Goal: Information Seeking & Learning: Learn about a topic

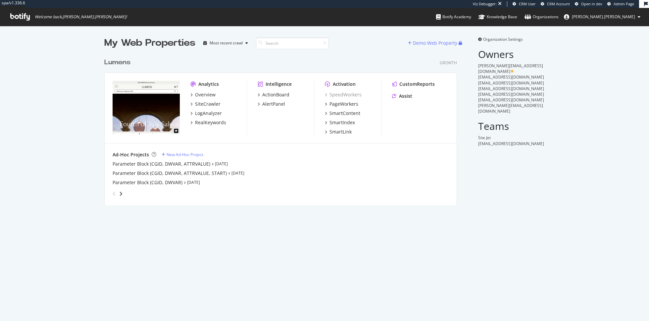
scroll to position [156, 358]
click at [212, 101] on div "SiteCrawler" at bounding box center [208, 104] width 26 height 7
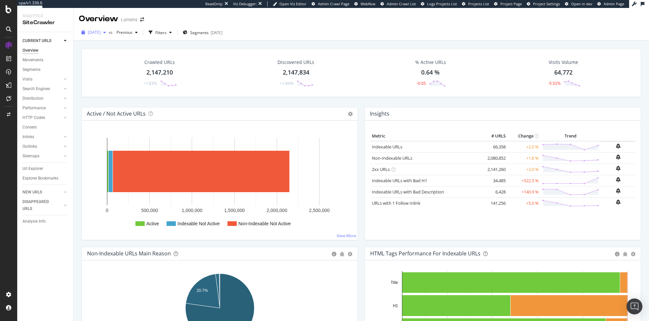
click at [101, 30] on span "[DATE]" at bounding box center [94, 32] width 13 height 6
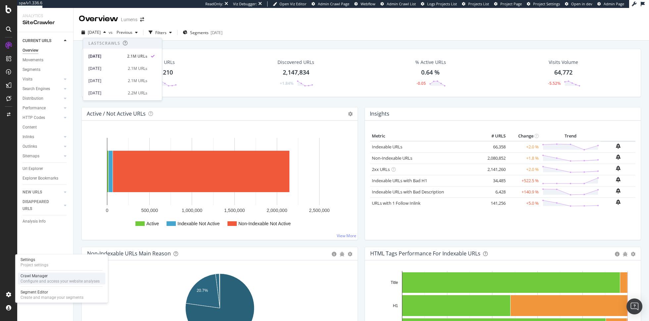
click at [54, 275] on div "Crawl Manager" at bounding box center [60, 275] width 79 height 5
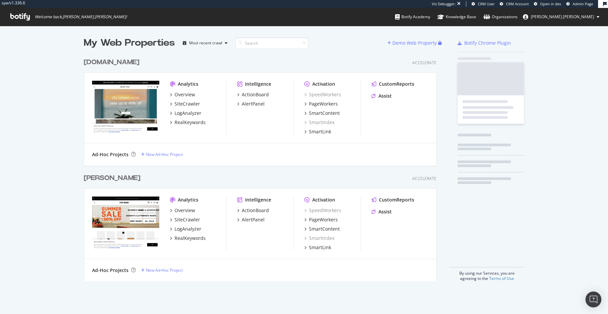
scroll to position [232, 358]
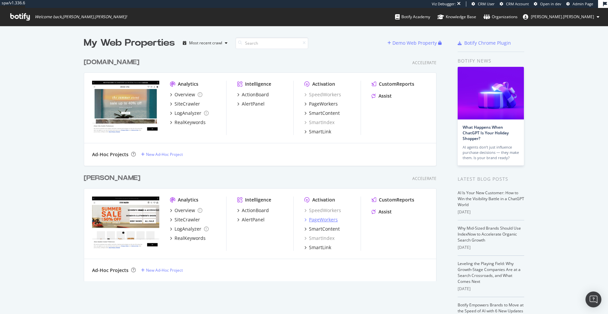
click at [324, 221] on div "PageWorkers" at bounding box center [323, 220] width 29 height 7
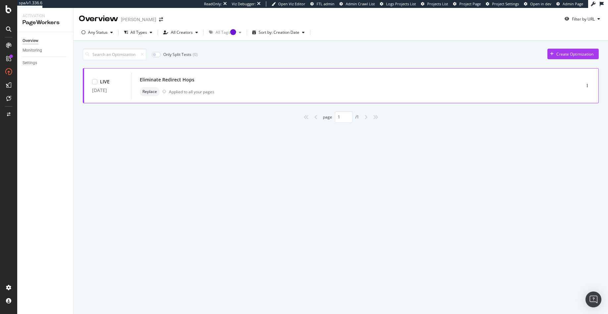
click at [247, 84] on div "Eliminate Redirect Hops Replace Applied to all your pages" at bounding box center [346, 85] width 413 height 21
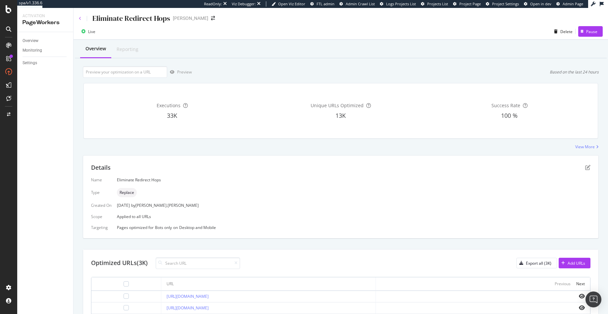
click at [80, 17] on icon at bounding box center [80, 19] width 3 height 4
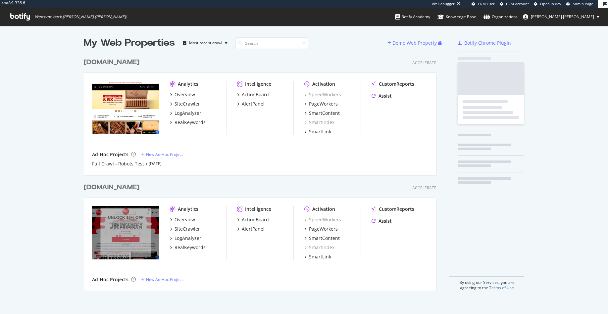
scroll to position [241, 358]
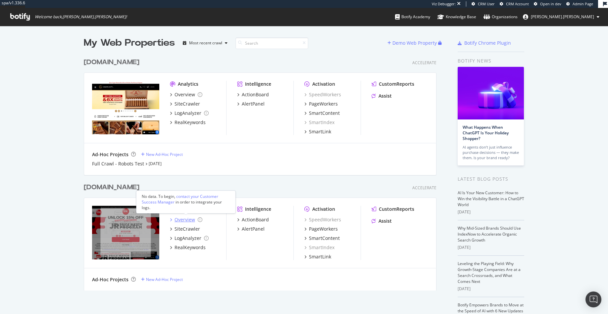
click at [180, 221] on div "Overview" at bounding box center [185, 220] width 21 height 7
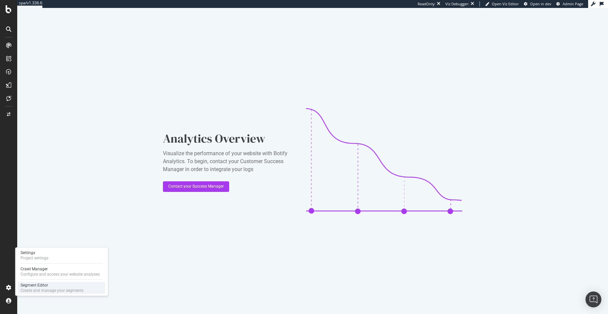
click at [56, 287] on div "Segment Editor" at bounding box center [52, 285] width 63 height 5
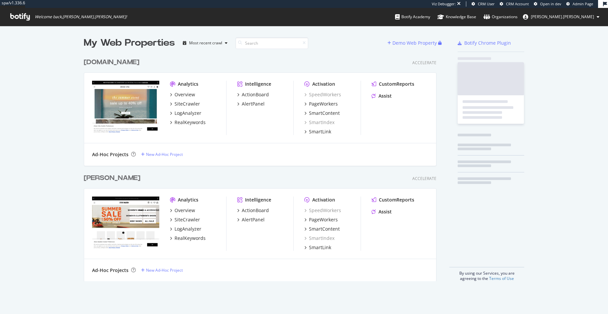
scroll to position [232, 358]
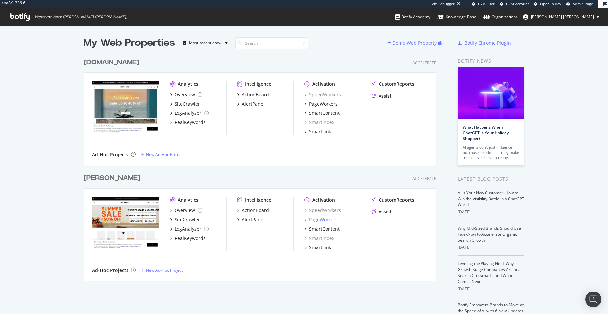
click at [324, 220] on div "PageWorkers" at bounding box center [323, 220] width 29 height 7
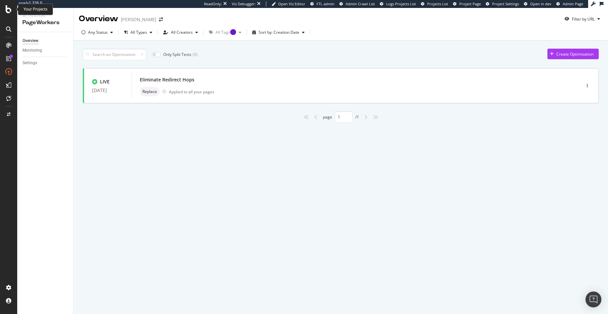
click at [10, 8] on icon at bounding box center [9, 9] width 6 height 8
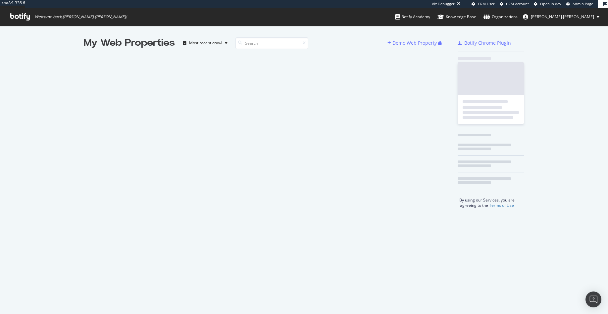
scroll to position [314, 608]
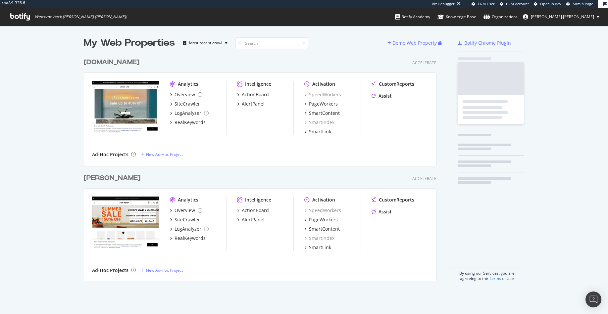
scroll to position [232, 358]
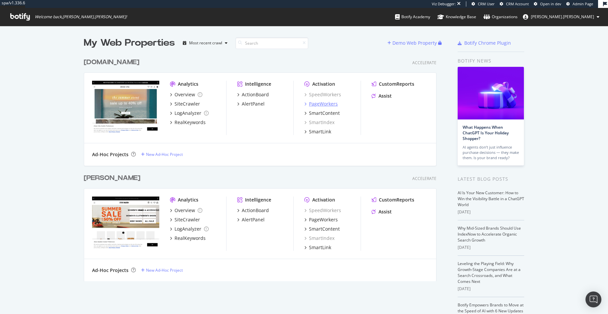
click at [328, 103] on div "PageWorkers" at bounding box center [323, 104] width 29 height 7
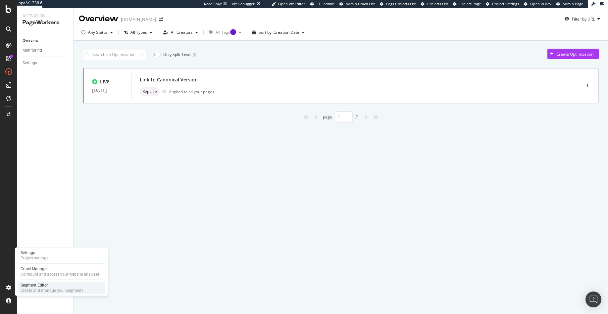
click at [54, 290] on div "Create and manage your segments" at bounding box center [52, 290] width 63 height 5
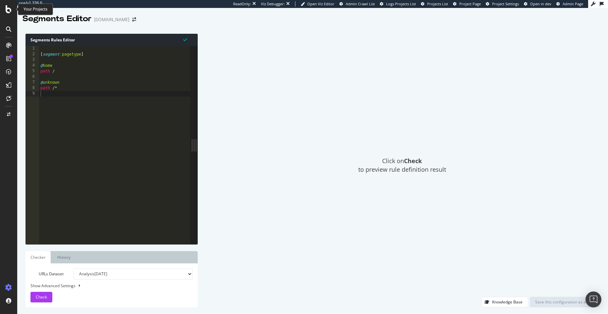
click at [8, 9] on icon at bounding box center [9, 9] width 6 height 8
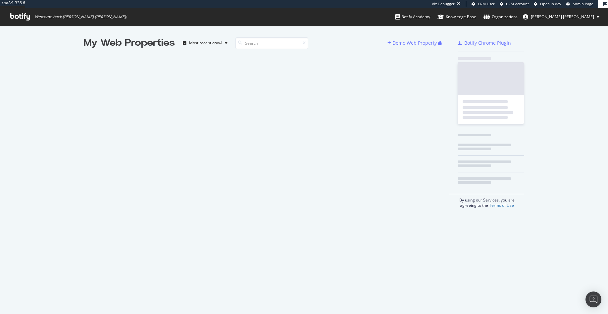
scroll to position [314, 608]
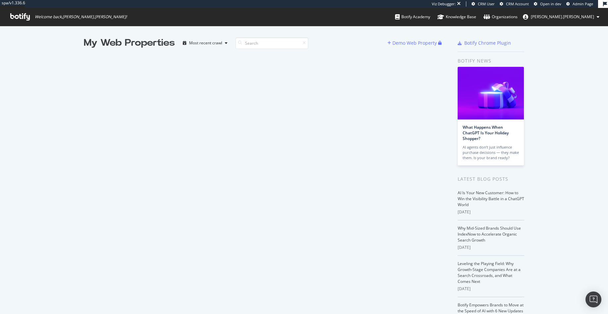
scroll to position [314, 608]
click at [23, 15] on icon at bounding box center [20, 16] width 20 height 7
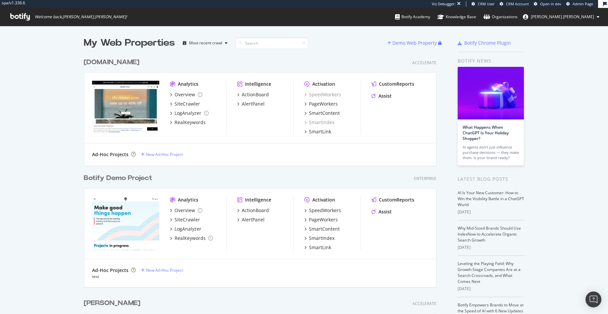
scroll to position [357, 358]
click at [217, 154] on div "Ad-Hoc Projects New Ad-Hoc Project" at bounding box center [260, 154] width 336 height 7
click at [209, 180] on div "Botify Demo Project Enterprise" at bounding box center [260, 179] width 353 height 10
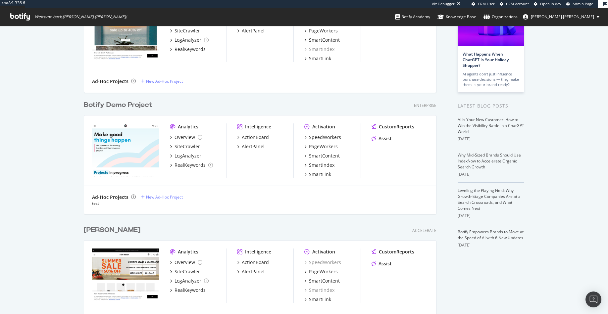
scroll to position [0, 0]
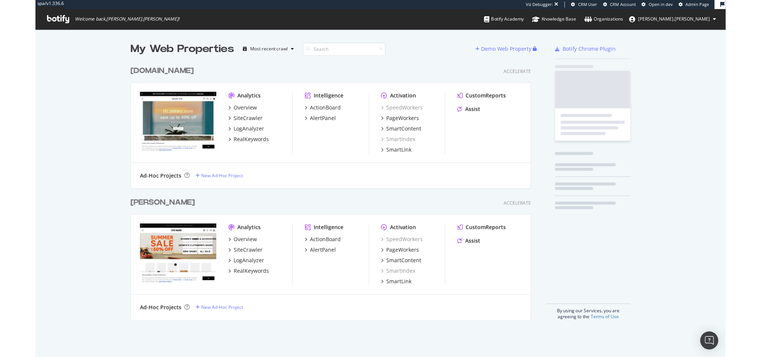
scroll to position [232, 358]
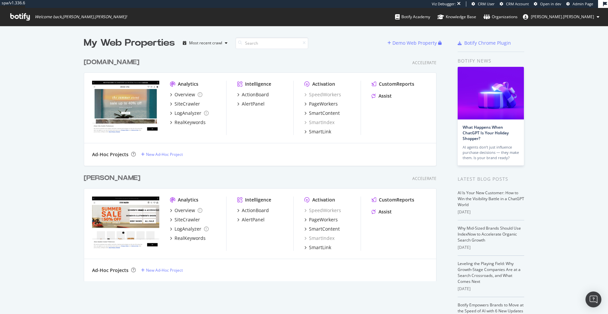
click at [267, 206] on div "Intelligence ActionBoard AlertPanel" at bounding box center [265, 224] width 56 height 54
click at [263, 209] on div "ActionBoard" at bounding box center [255, 210] width 27 height 7
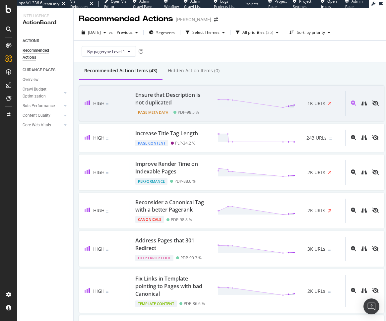
click at [155, 93] on div "Ensure that Description is not duplicated" at bounding box center [172, 98] width 74 height 15
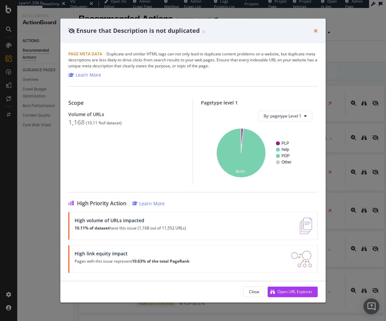
click at [315, 30] on icon "times" at bounding box center [315, 30] width 4 height 5
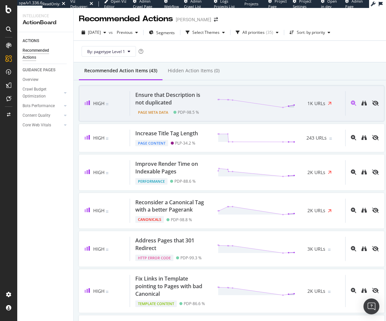
click at [184, 97] on div "Ensure that Description is not duplicated" at bounding box center [172, 98] width 74 height 15
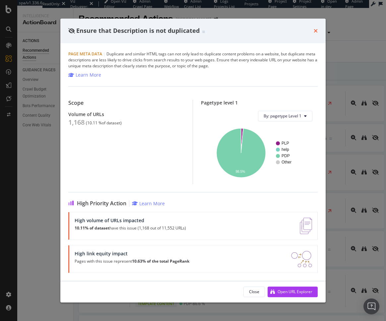
click at [316, 31] on icon "times" at bounding box center [315, 30] width 4 height 5
